Goal: Use online tool/utility: Utilize a website feature to perform a specific function

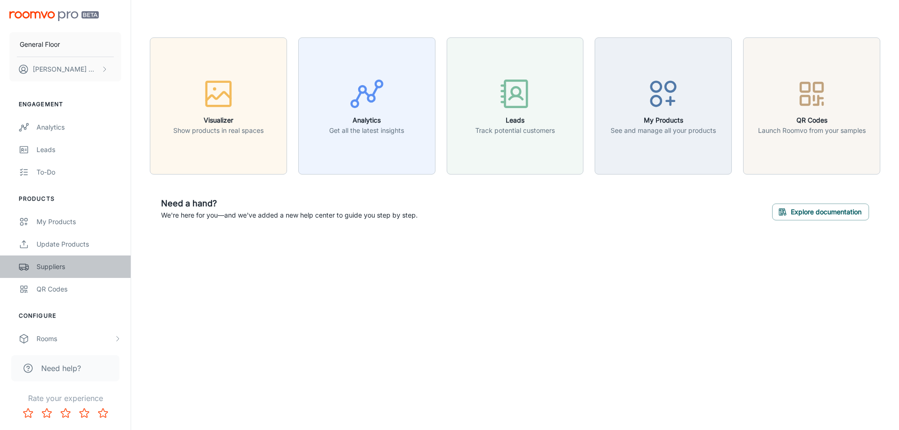
click at [44, 268] on div "Suppliers" at bounding box center [79, 267] width 85 height 10
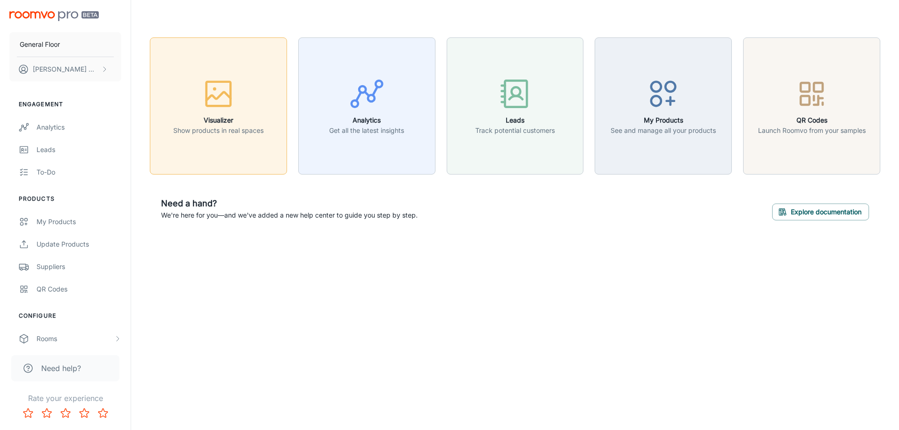
click at [219, 118] on h6 "Visualizer" at bounding box center [218, 120] width 90 height 10
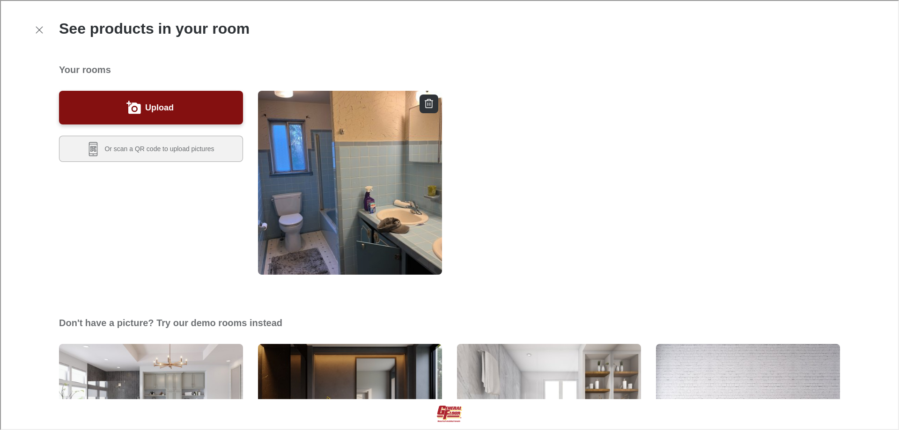
scroll to position [281, 0]
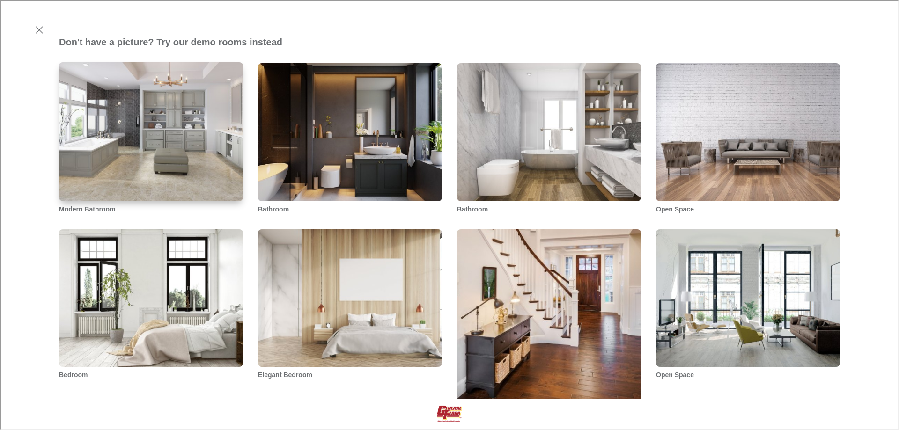
click at [131, 183] on img "Modern Bathroom" at bounding box center [151, 131] width 186 height 140
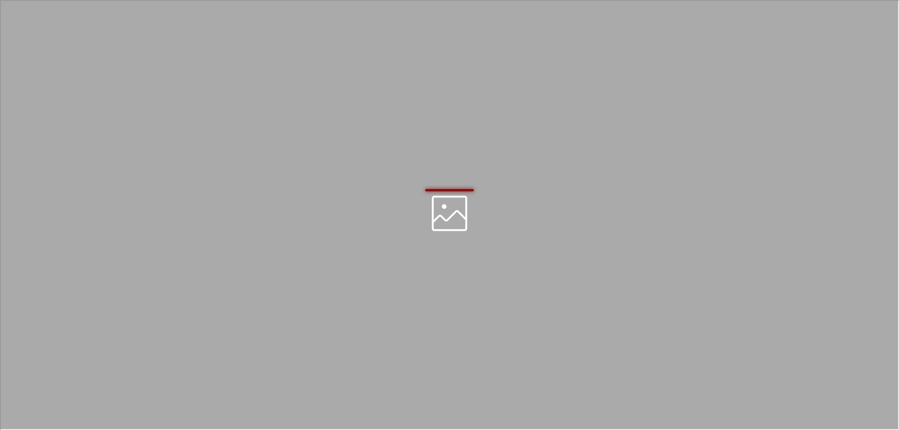
scroll to position [0, 0]
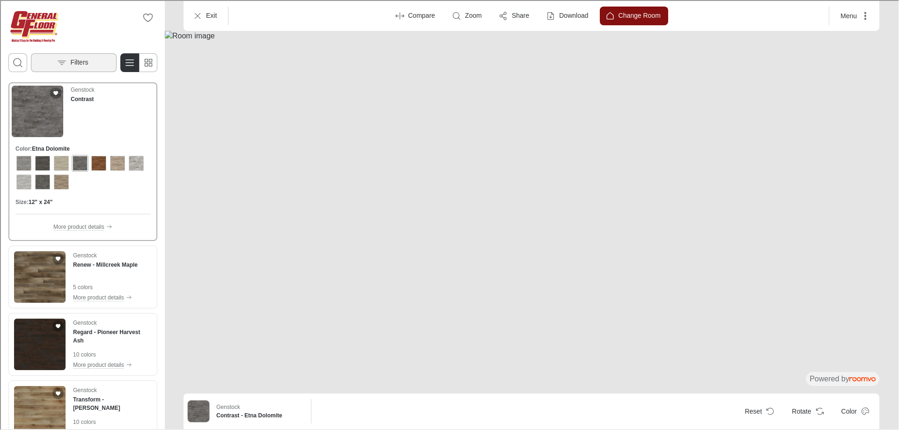
click at [43, 62] on button "Filters" at bounding box center [73, 61] width 86 height 19
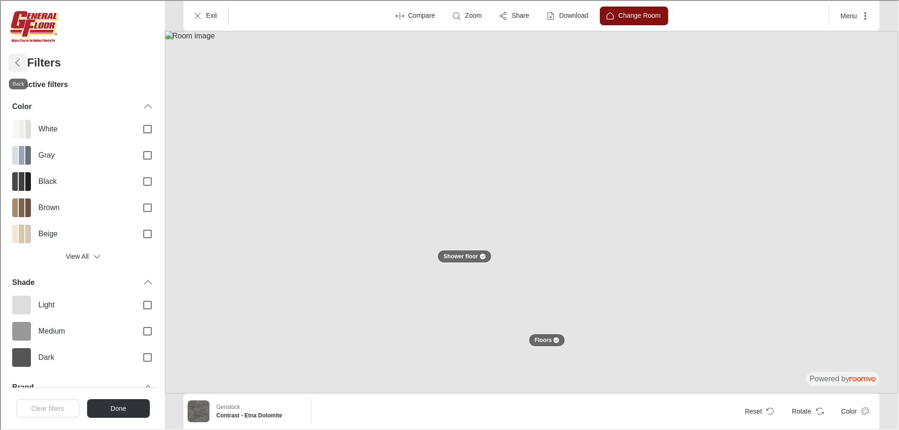
click at [18, 60] on icon "Back" at bounding box center [16, 61] width 11 height 11
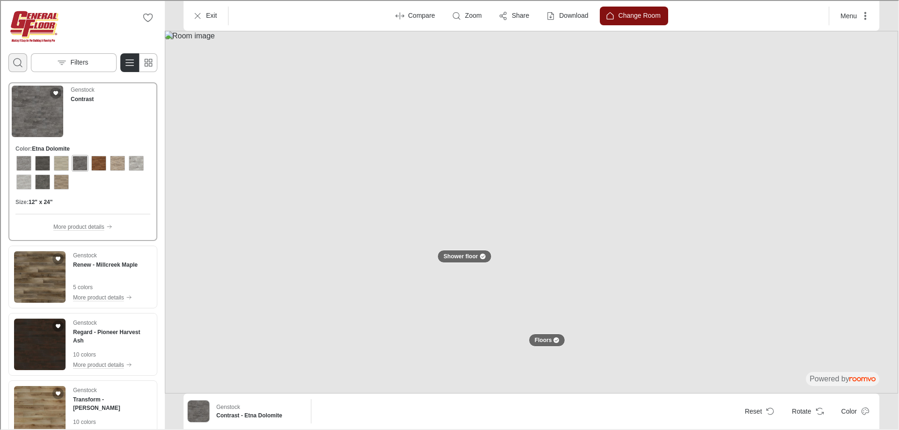
click at [17, 59] on icon "Open search box" at bounding box center [16, 61] width 11 height 11
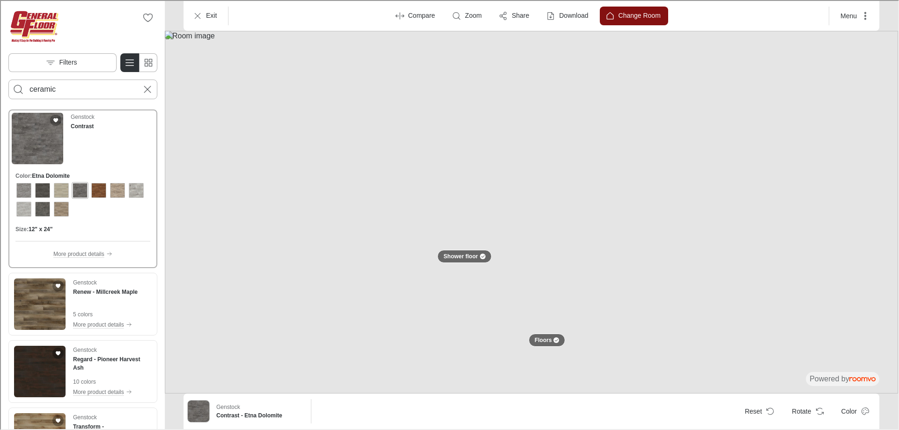
type input "ceramic"
click at [8, 79] on button "Search for products" at bounding box center [17, 88] width 19 height 19
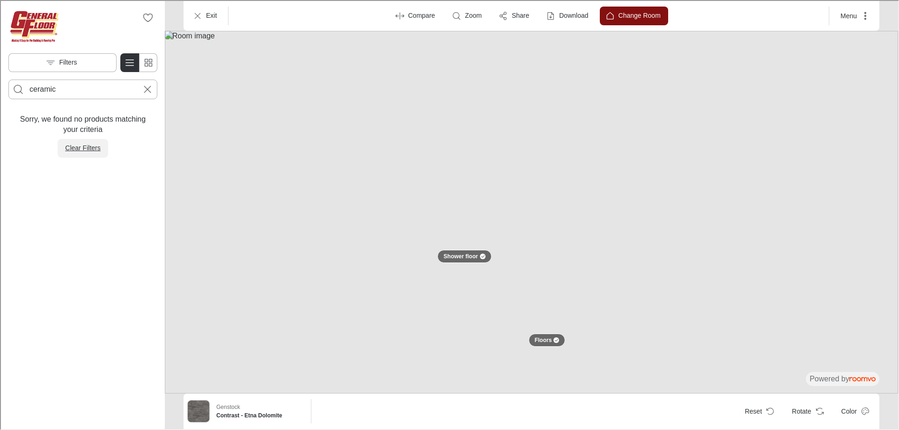
click at [77, 151] on p "Clear Filters" at bounding box center [81, 147] width 35 height 9
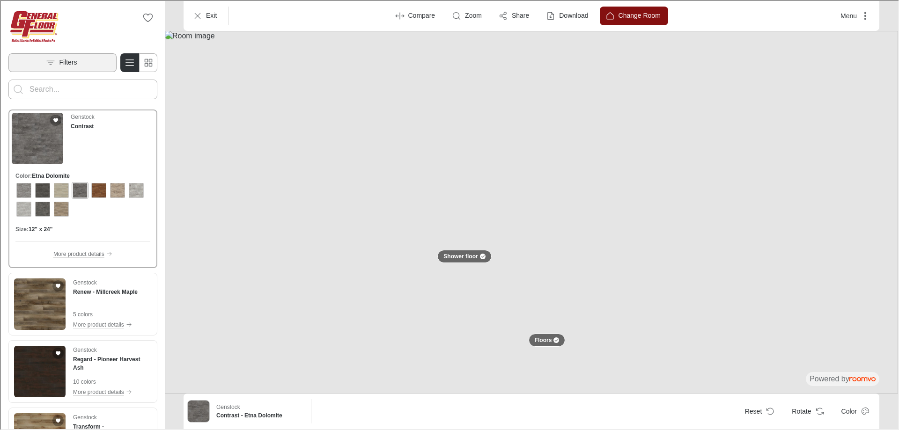
click at [31, 65] on button "Filters" at bounding box center [61, 61] width 108 height 19
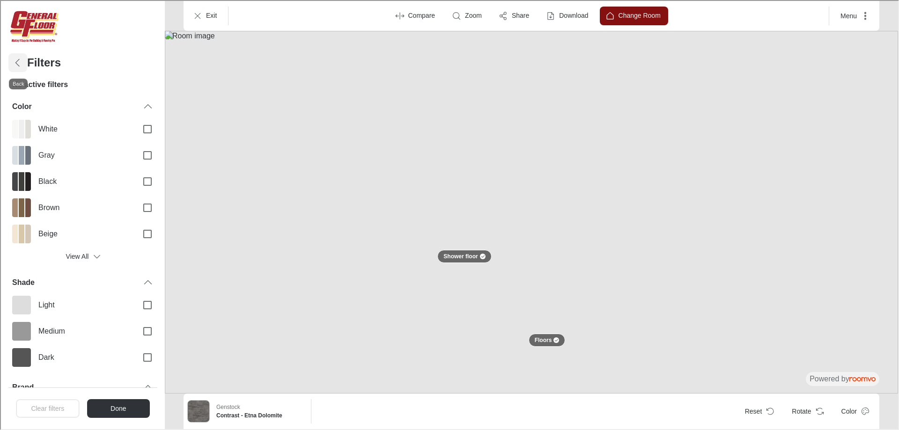
click at [15, 62] on polyline "Back" at bounding box center [17, 61] width 4 height 7
